Goal: Information Seeking & Learning: Learn about a topic

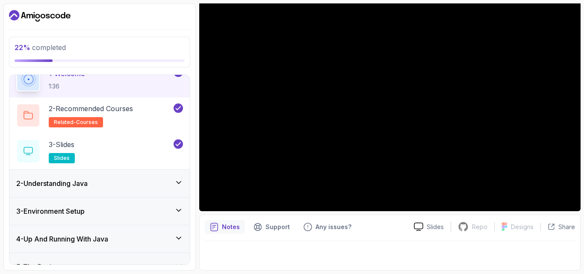
scroll to position [85, 0]
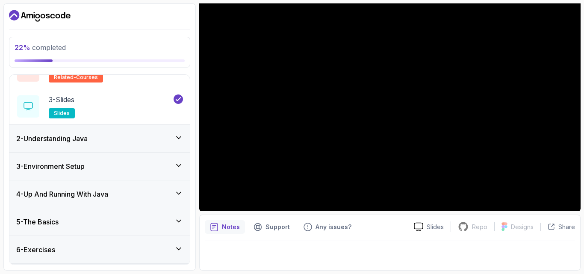
click at [175, 135] on icon at bounding box center [178, 137] width 9 height 9
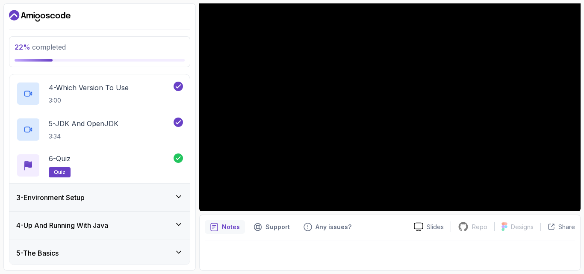
scroll to position [175, 0]
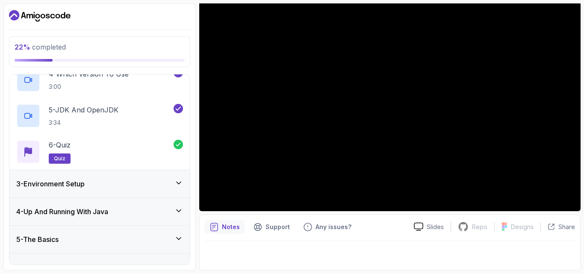
click at [174, 178] on div "3 - Environment Setup" at bounding box center [99, 183] width 180 height 27
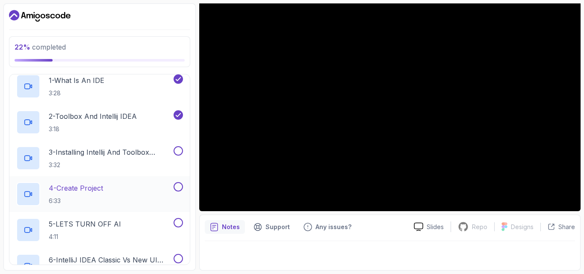
scroll to position [90, 0]
click at [165, 113] on div "2 - Toolbox And Intellij IDEA 3:18" at bounding box center [93, 121] width 155 height 24
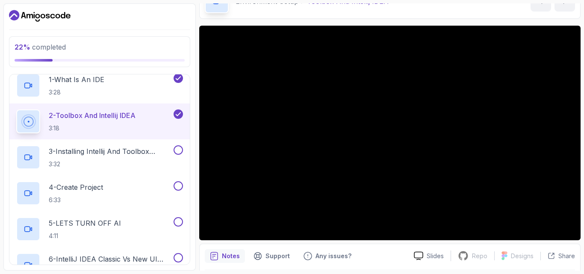
scroll to position [37, 0]
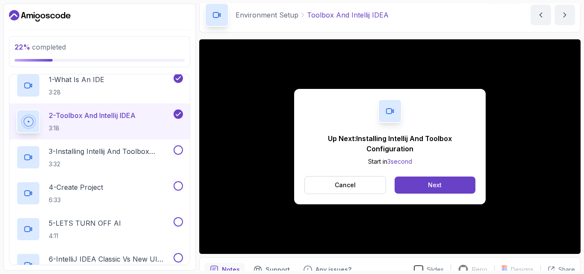
click at [162, 122] on div "2 - Toolbox And Intellij IDEA 3:18" at bounding box center [93, 121] width 155 height 24
click at [438, 185] on div "Next" at bounding box center [435, 185] width 14 height 9
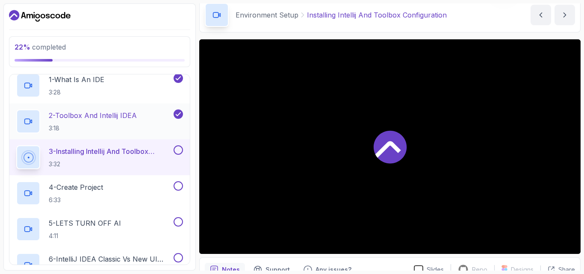
click at [124, 107] on div "2 - Toolbox And Intellij IDEA 3:18" at bounding box center [99, 121] width 180 height 36
click at [135, 124] on p "3:18" at bounding box center [93, 128] width 88 height 9
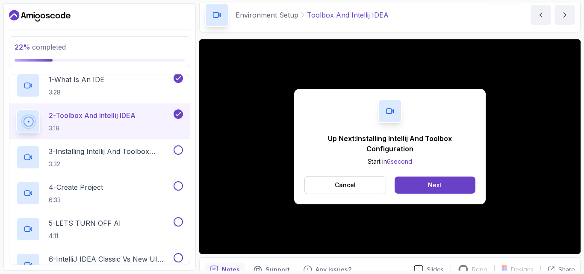
click at [364, 183] on button "Cancel" at bounding box center [345, 185] width 82 height 18
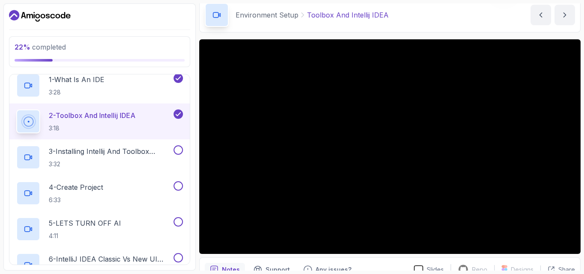
click at [113, 127] on p "3:18" at bounding box center [92, 128] width 87 height 9
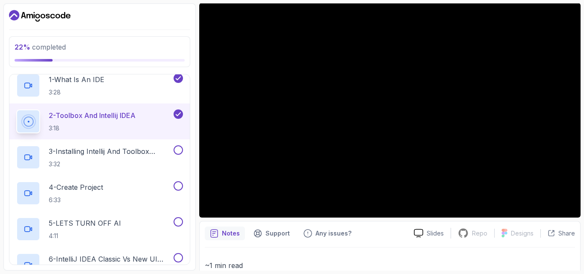
scroll to position [122, 0]
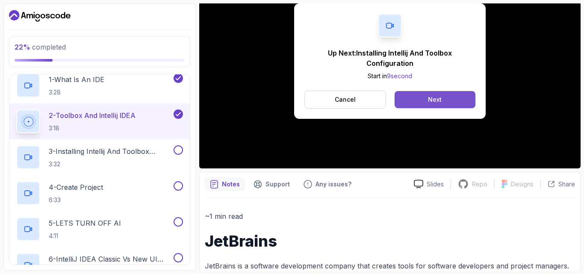
click at [447, 106] on button "Next" at bounding box center [434, 99] width 81 height 17
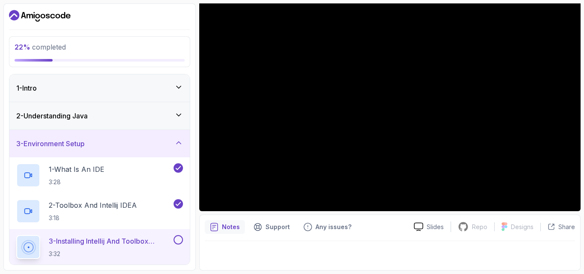
click at [178, 80] on div "1 - Intro" at bounding box center [99, 87] width 180 height 27
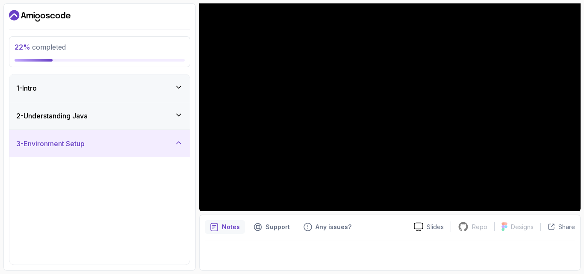
click at [178, 80] on div "1 - Intro" at bounding box center [99, 87] width 180 height 27
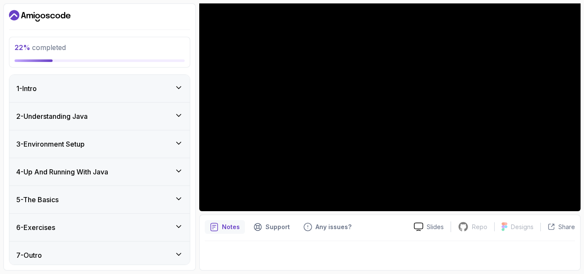
click at [178, 83] on div "1 - Intro" at bounding box center [99, 88] width 167 height 10
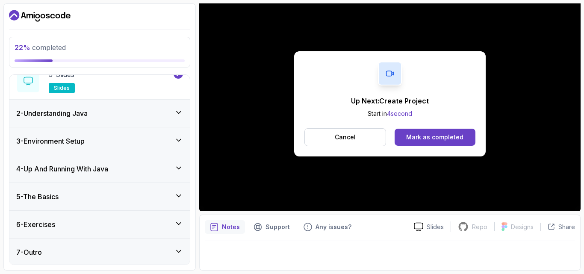
scroll to position [112, 0]
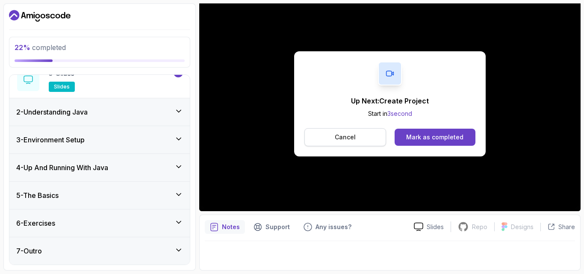
click at [348, 135] on p "Cancel" at bounding box center [344, 137] width 21 height 9
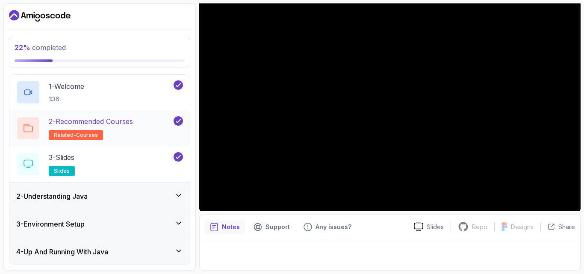
scroll to position [85, 0]
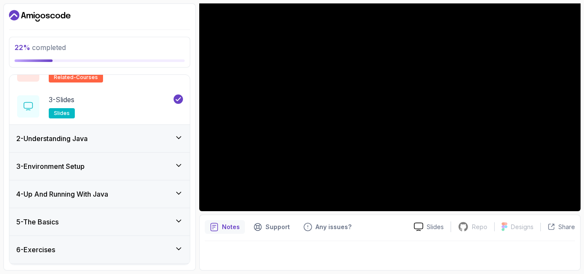
click at [179, 137] on icon at bounding box center [178, 137] width 9 height 9
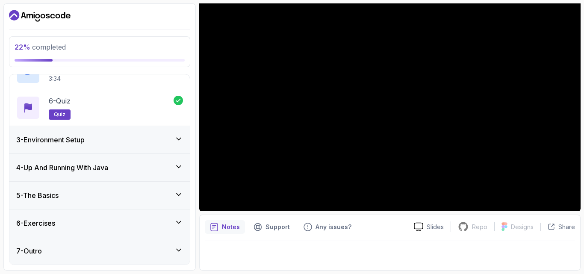
click at [177, 140] on icon at bounding box center [178, 139] width 9 height 9
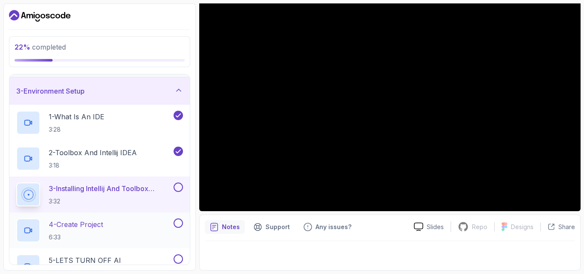
scroll to position [90, 0]
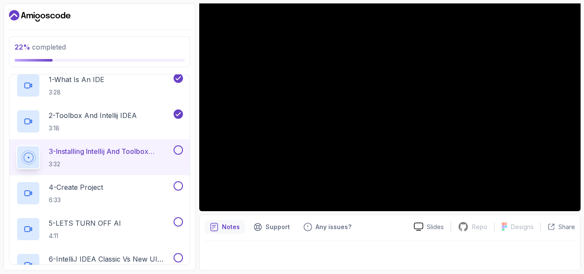
click at [124, 152] on p "3 - Installing Intellij And Toolbox Configuration" at bounding box center [110, 151] width 123 height 10
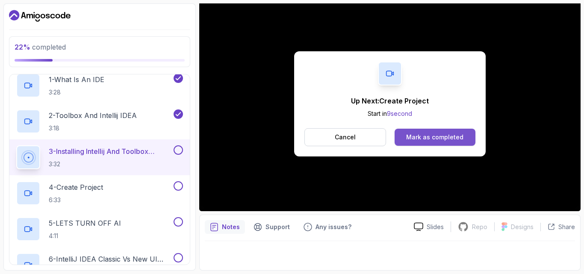
click at [404, 136] on button "Mark as completed" at bounding box center [434, 137] width 81 height 17
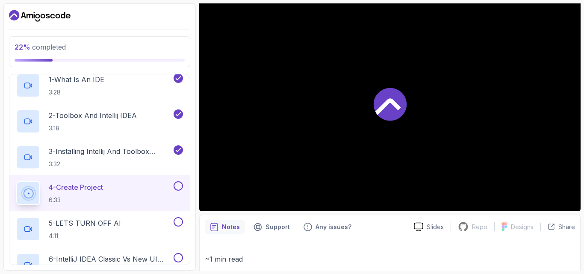
click at [414, 105] on div at bounding box center [389, 104] width 381 height 214
